Goal: Find specific page/section: Find specific page/section

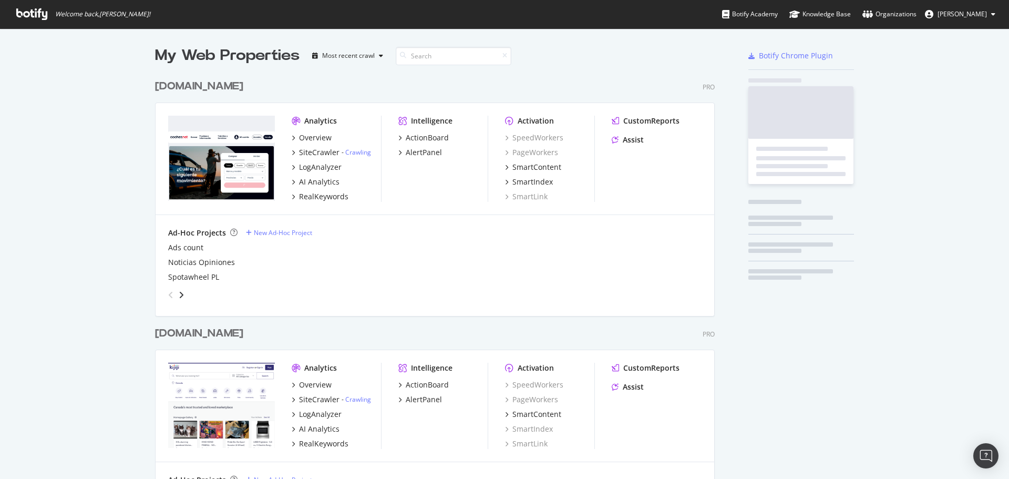
scroll to position [3212, 560]
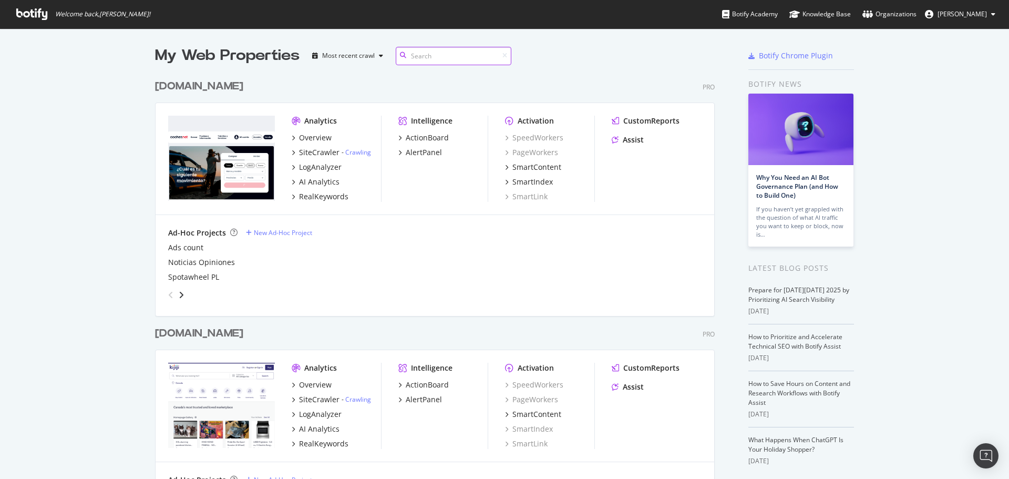
click at [443, 56] on input at bounding box center [454, 56] width 116 height 18
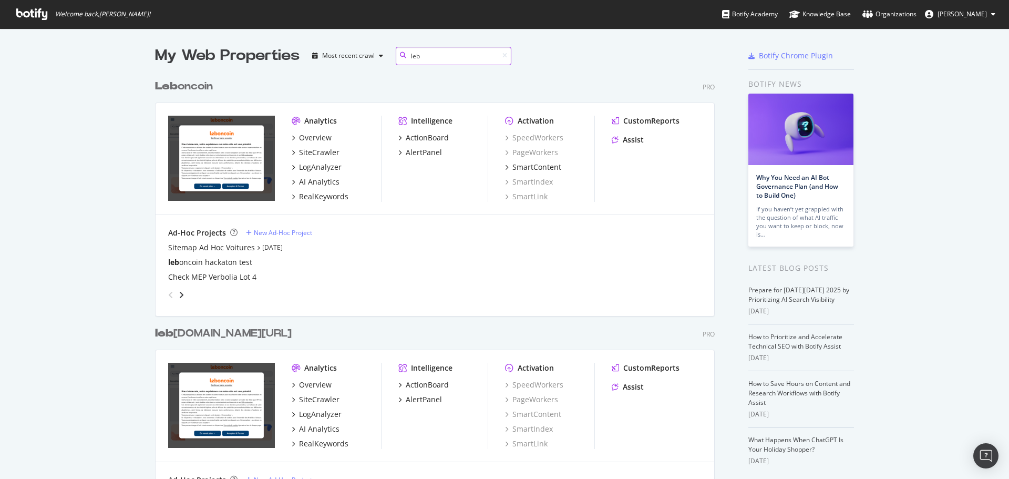
scroll to position [636, 560]
type input "leb"
click at [314, 134] on div "Overview" at bounding box center [315, 137] width 33 height 11
